Goal: Communication & Community: Answer question/provide support

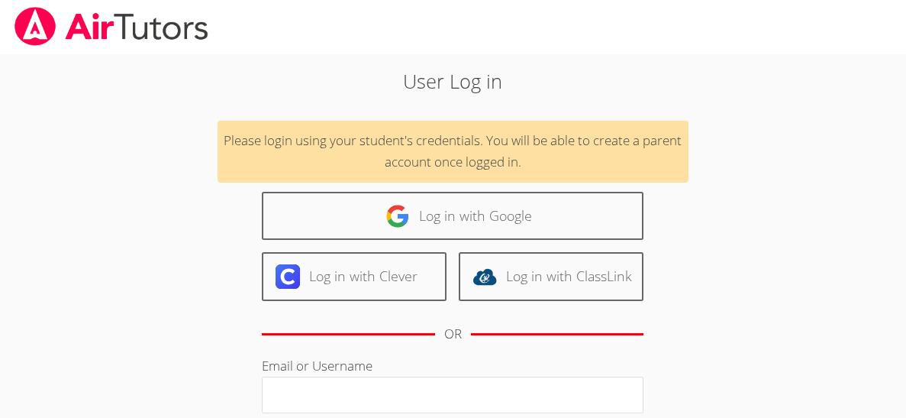
scroll to position [1, 0]
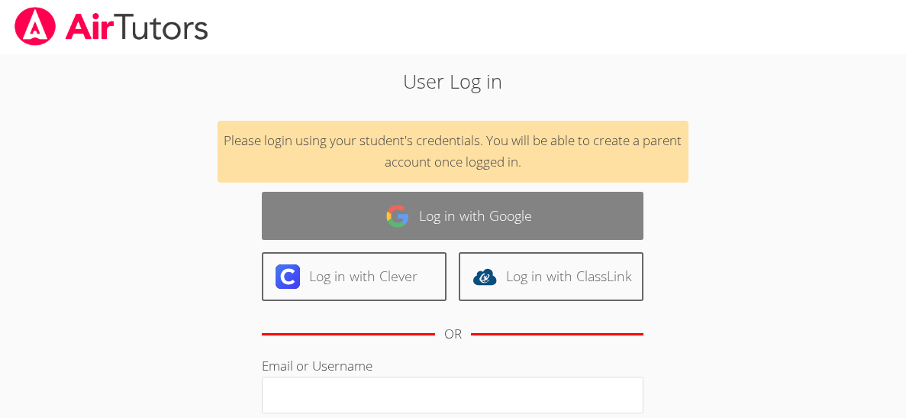
click at [495, 219] on link "Log in with Google" at bounding box center [453, 216] width 382 height 48
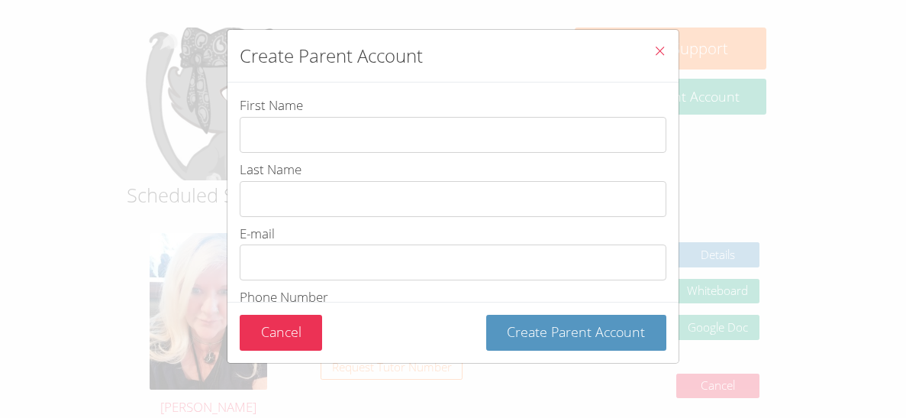
scroll to position [119, 0]
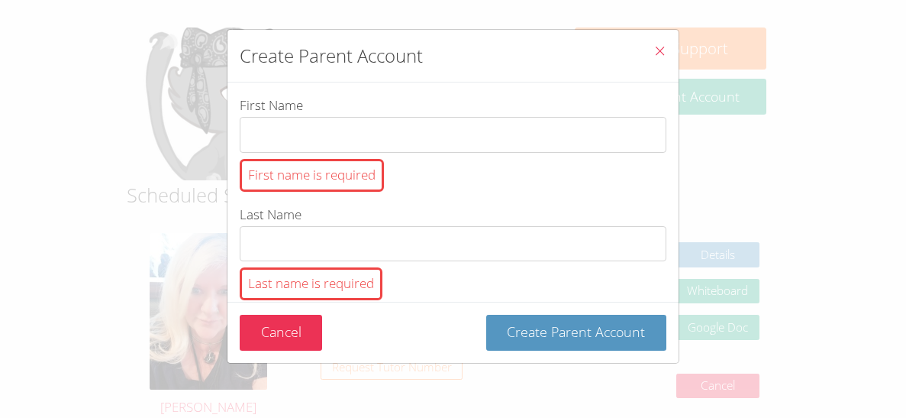
click at [658, 57] on icon "Close" at bounding box center [660, 50] width 13 height 13
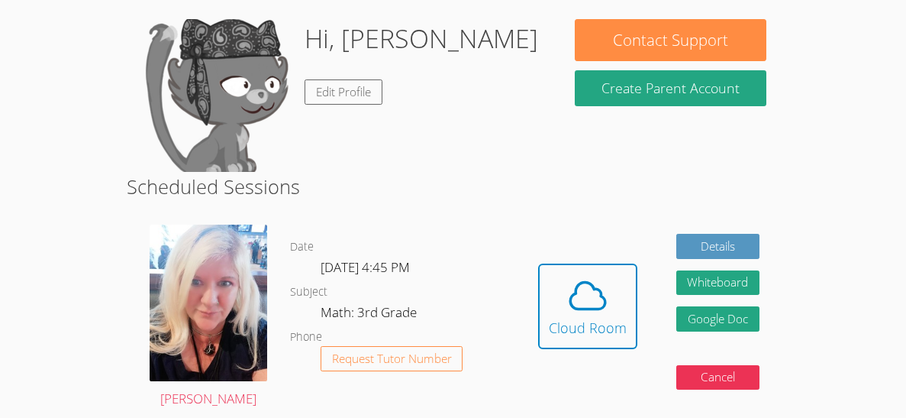
scroll to position [175, 0]
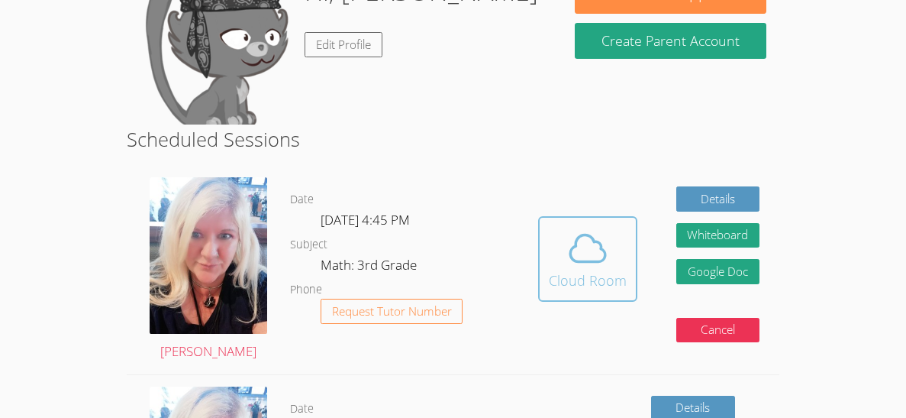
click at [554, 275] on div "Cloud Room" at bounding box center [588, 280] width 78 height 21
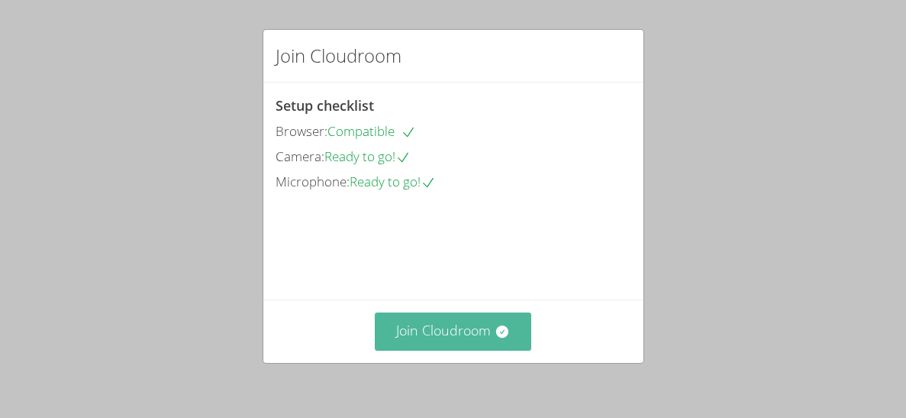
click at [443, 334] on button "Join Cloudroom" at bounding box center [453, 330] width 157 height 37
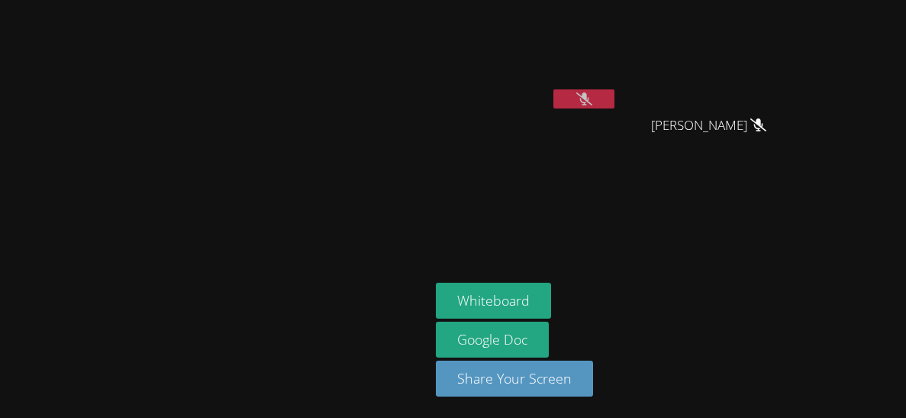
click at [250, 178] on video at bounding box center [215, 178] width 229 height 235
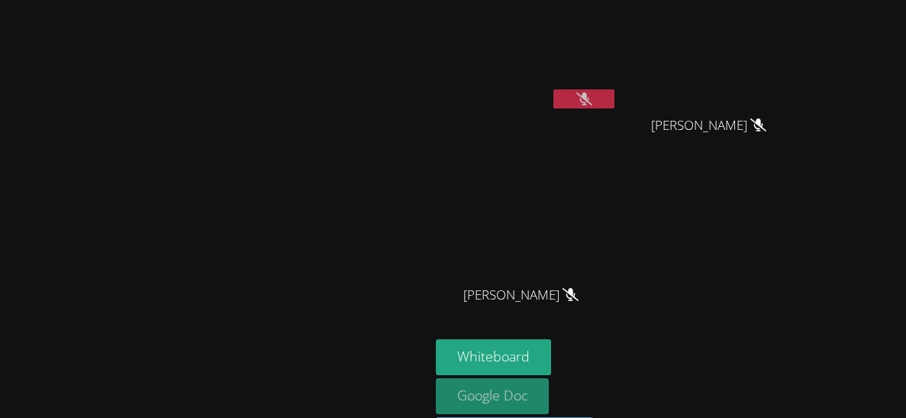
click at [549, 386] on link "Google Doc" at bounding box center [492, 396] width 113 height 36
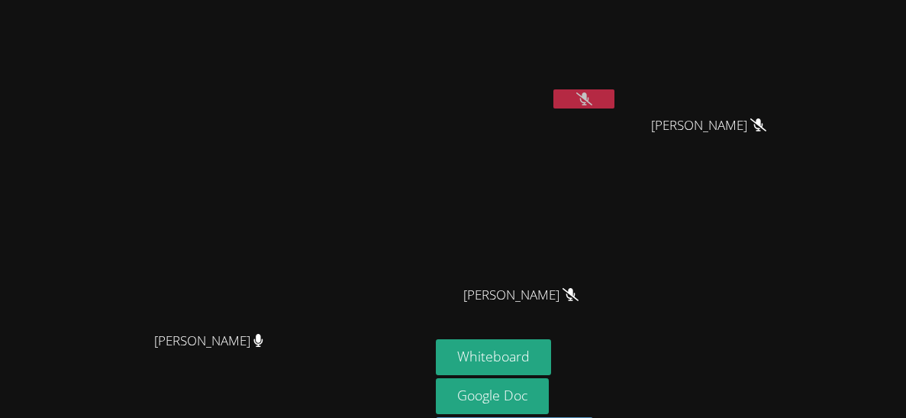
scroll to position [55, 0]
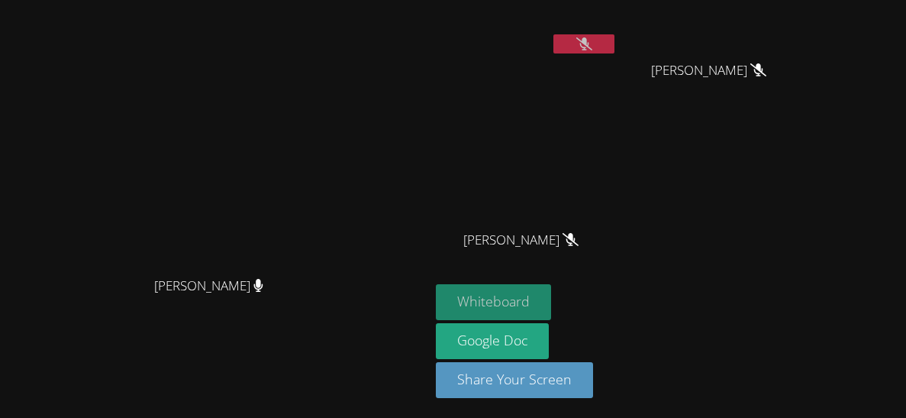
click at [551, 312] on button "Whiteboard" at bounding box center [493, 302] width 115 height 36
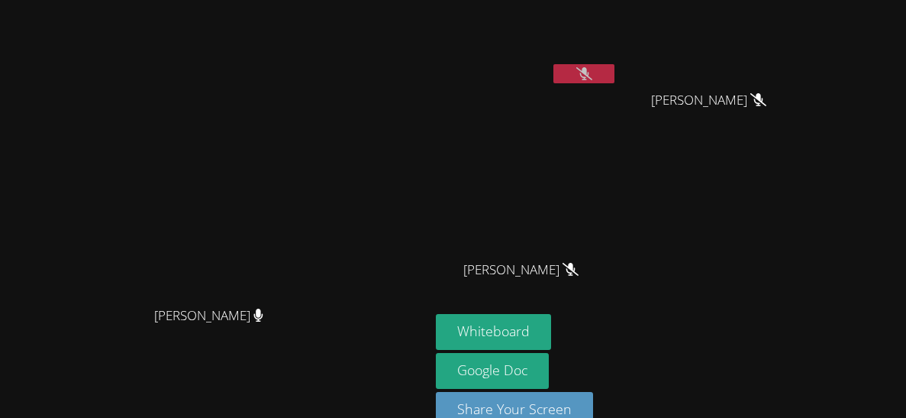
click at [615, 72] on button at bounding box center [584, 73] width 61 height 19
click at [618, 98] on div "Nayeli Mejia Calix" at bounding box center [527, 62] width 182 height 163
click at [618, 63] on video at bounding box center [527, 32] width 182 height 102
click at [592, 70] on icon at bounding box center [584, 73] width 16 height 13
click at [592, 76] on icon at bounding box center [584, 73] width 16 height 13
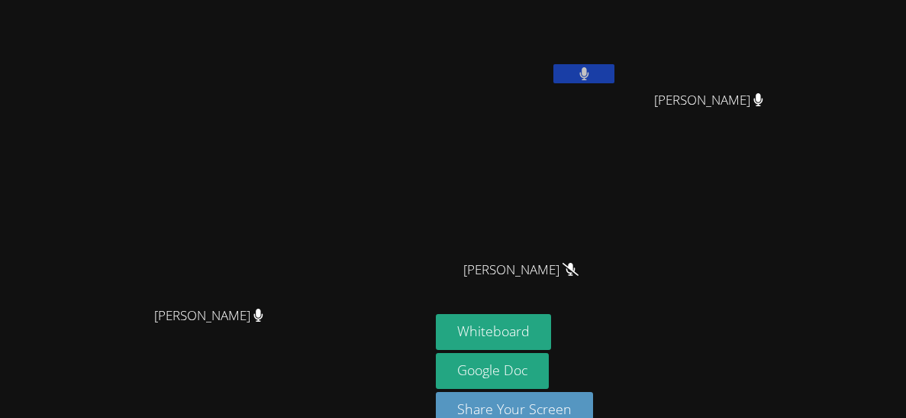
click at [589, 67] on icon at bounding box center [585, 73] width 10 height 13
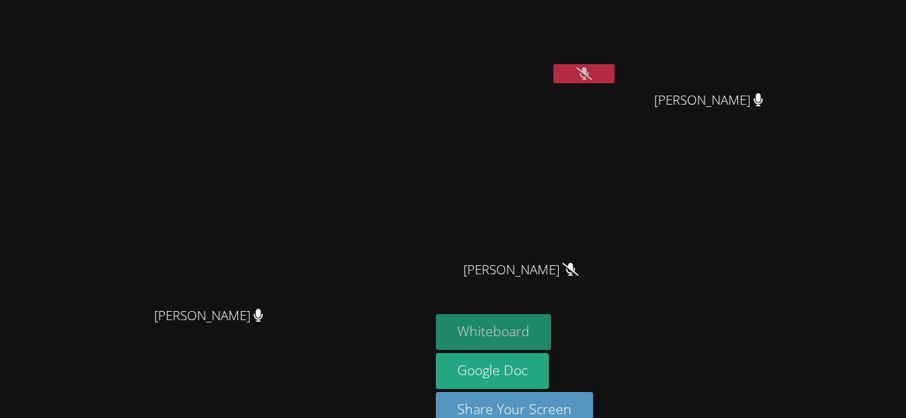
click at [551, 331] on button "Whiteboard" at bounding box center [493, 332] width 115 height 36
click at [593, 171] on video at bounding box center [527, 201] width 182 height 102
click at [592, 70] on icon at bounding box center [584, 73] width 16 height 13
click at [615, 75] on button at bounding box center [584, 73] width 61 height 19
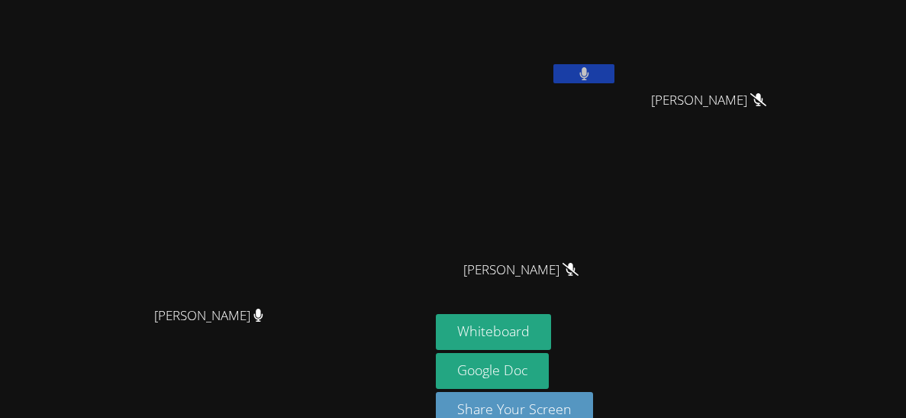
click at [589, 76] on icon at bounding box center [584, 73] width 9 height 13
click at [592, 76] on icon at bounding box center [584, 73] width 16 height 13
click at [615, 69] on button at bounding box center [584, 73] width 61 height 19
click at [615, 76] on button at bounding box center [584, 73] width 61 height 19
click at [330, 288] on video at bounding box center [215, 180] width 229 height 235
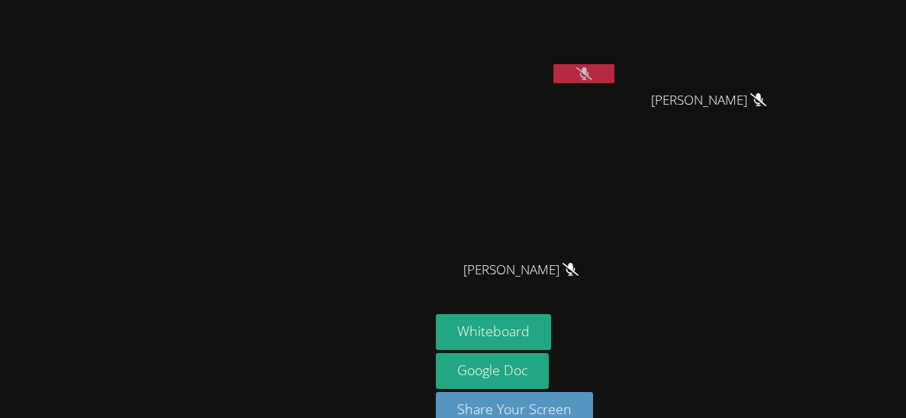
click at [592, 69] on icon at bounding box center [584, 73] width 16 height 13
click at [615, 68] on button at bounding box center [584, 73] width 61 height 19
click at [589, 77] on icon at bounding box center [585, 73] width 10 height 13
click at [592, 71] on icon at bounding box center [584, 73] width 16 height 13
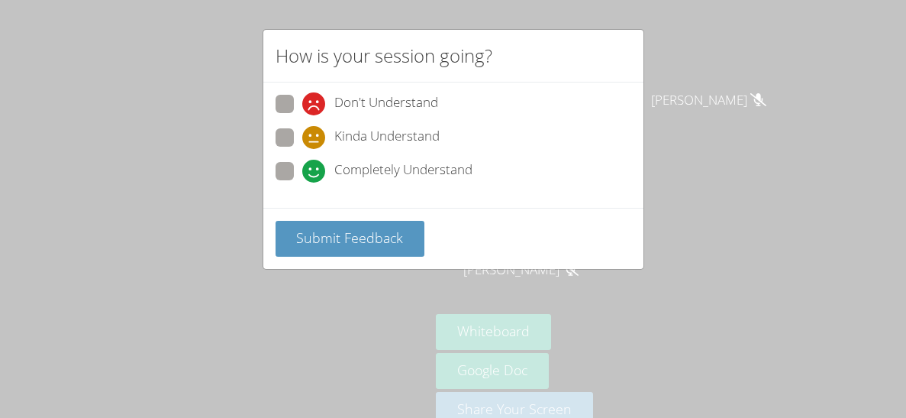
click at [182, 174] on div "How is your session going? Don't Understand Kinda Understand Completely Underst…" at bounding box center [453, 209] width 906 height 418
click at [310, 168] on icon at bounding box center [313, 171] width 23 height 23
click at [310, 168] on input "Completely Understand" at bounding box center [308, 168] width 13 height 13
radio input "true"
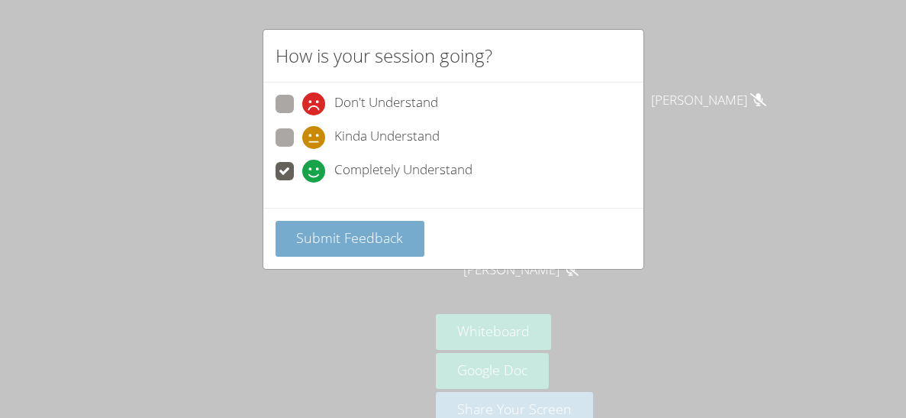
click at [332, 236] on span "Submit Feedback" at bounding box center [349, 237] width 107 height 18
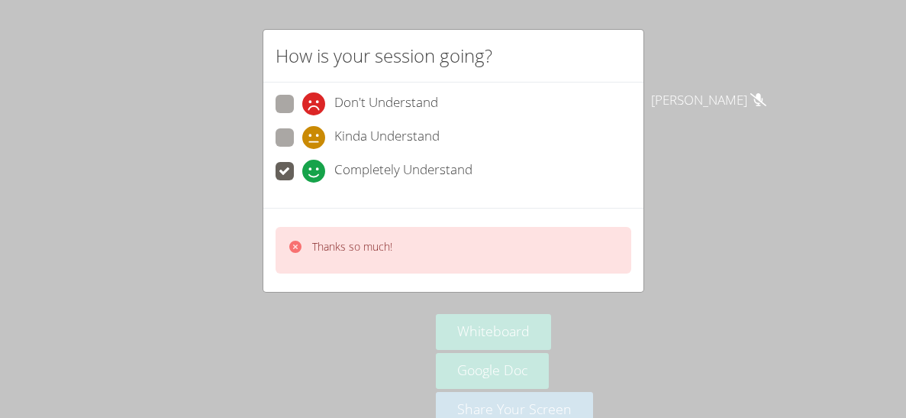
click at [174, 247] on div "How is your session going? Don't Understand Kinda Understand Completely Underst…" at bounding box center [453, 209] width 906 height 418
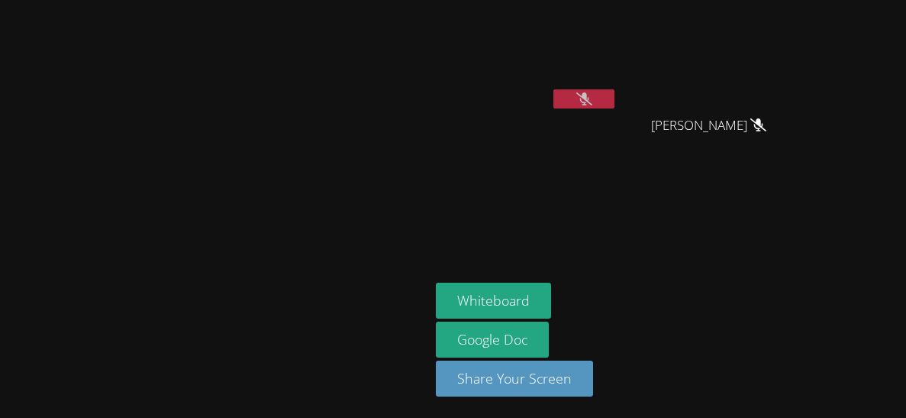
scroll to position [0, 0]
click at [618, 69] on video at bounding box center [527, 57] width 182 height 102
click at [592, 92] on icon at bounding box center [584, 98] width 16 height 13
click at [615, 100] on button at bounding box center [584, 98] width 61 height 19
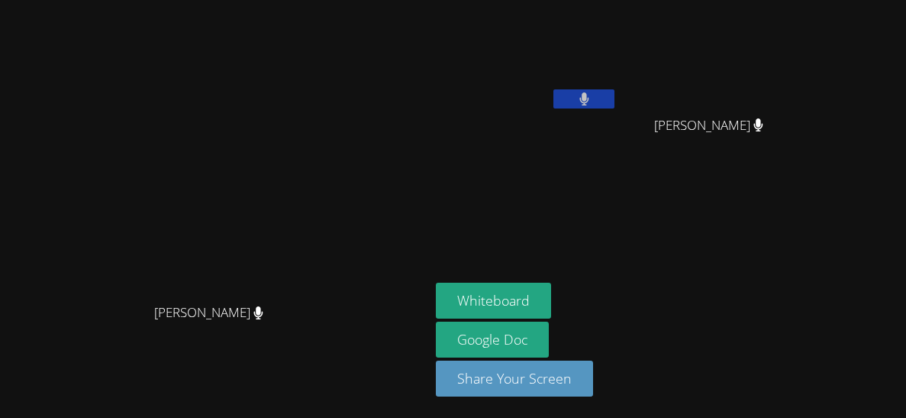
click at [615, 99] on button at bounding box center [584, 98] width 61 height 19
click at [615, 94] on button at bounding box center [584, 98] width 61 height 19
click at [615, 92] on button at bounding box center [584, 98] width 61 height 19
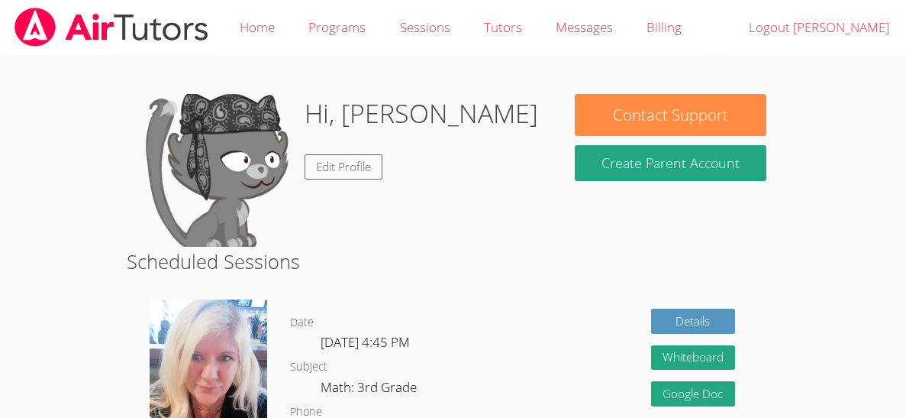
click at [463, 111] on div "Hi, Nayeli Edit Profile" at bounding box center [344, 170] width 409 height 153
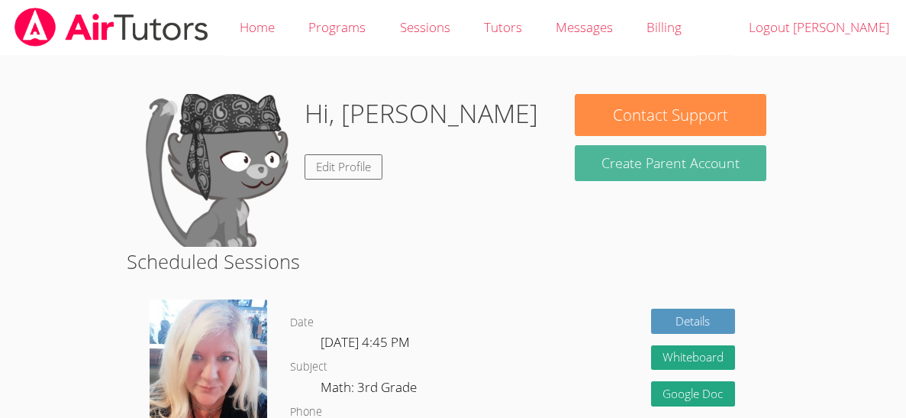
click at [597, 152] on button "Create Parent Account" at bounding box center [671, 163] width 192 height 36
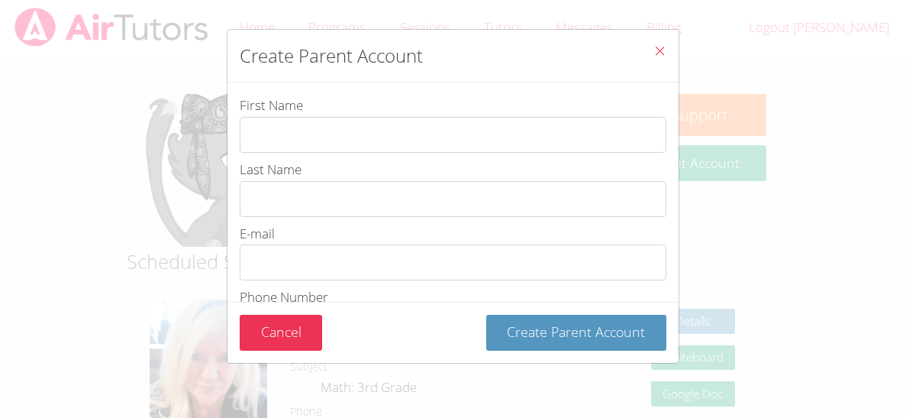
click at [660, 47] on icon "Close" at bounding box center [660, 50] width 13 height 13
